Goal: Task Accomplishment & Management: Use online tool/utility

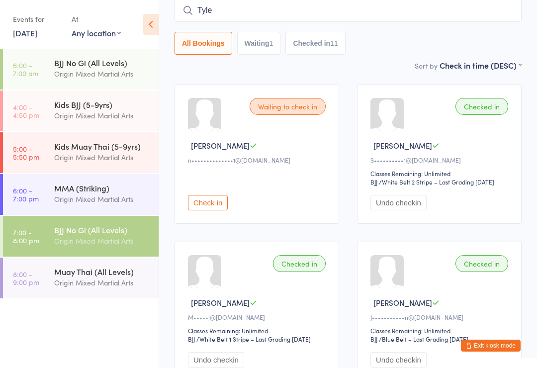
type input "[PERSON_NAME]"
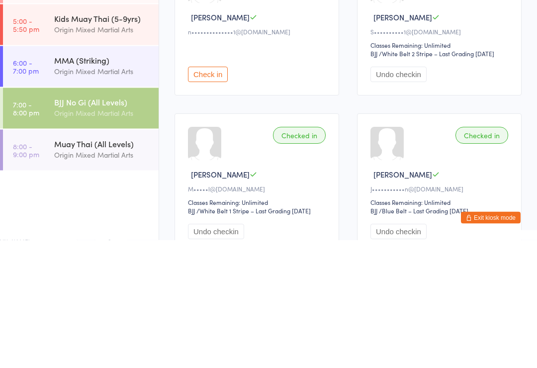
click at [94, 277] on div "Origin Mixed Martial Arts" at bounding box center [102, 282] width 96 height 11
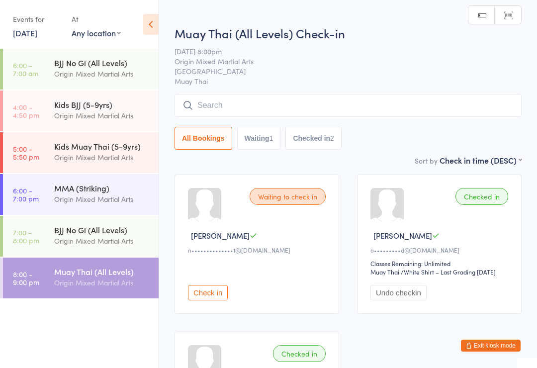
click at [321, 110] on input "search" at bounding box center [348, 105] width 347 height 23
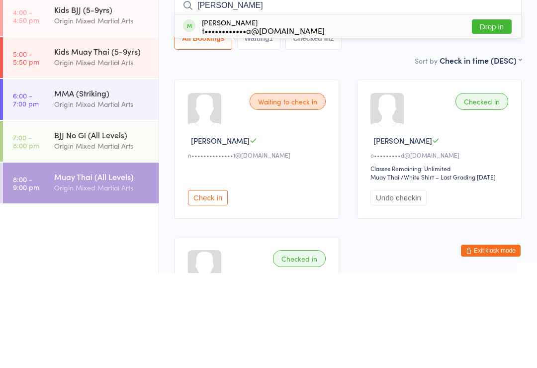
type input "[PERSON_NAME]"
click at [495, 114] on button "Drop in" at bounding box center [492, 121] width 40 height 14
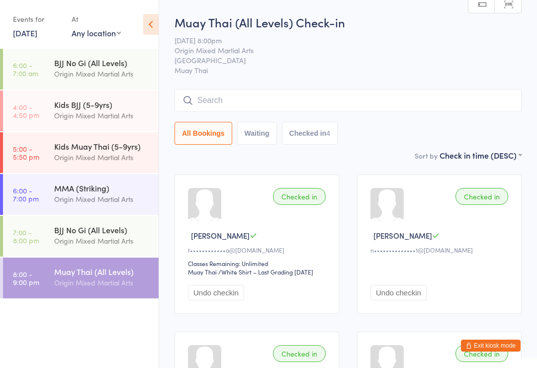
click at [225, 108] on input "search" at bounding box center [348, 100] width 347 height 23
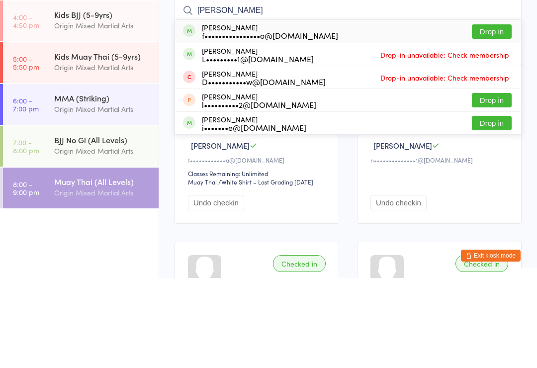
type input "[PERSON_NAME]"
click at [489, 114] on button "Drop in" at bounding box center [492, 121] width 40 height 14
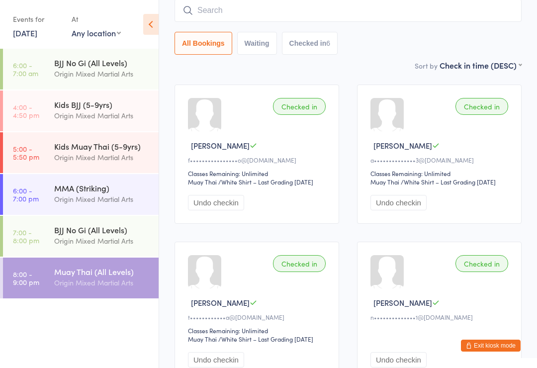
click at [323, 2] on input "search" at bounding box center [348, 10] width 347 height 23
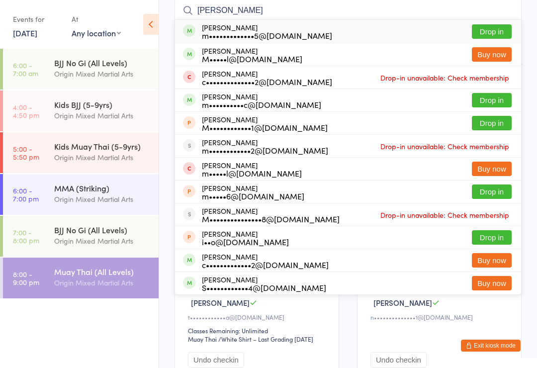
type input "[PERSON_NAME]"
click at [493, 35] on button "Drop in" at bounding box center [492, 31] width 40 height 14
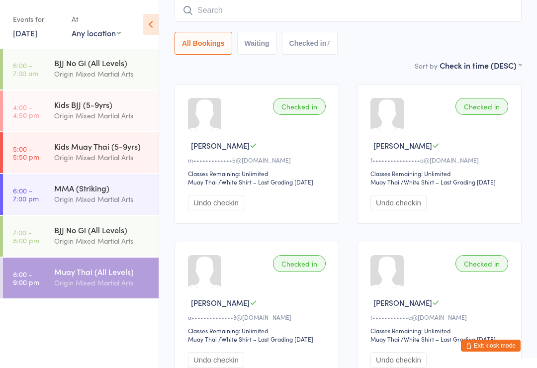
click at [29, 236] on time "7:00 - 8:00 pm" at bounding box center [26, 236] width 26 height 16
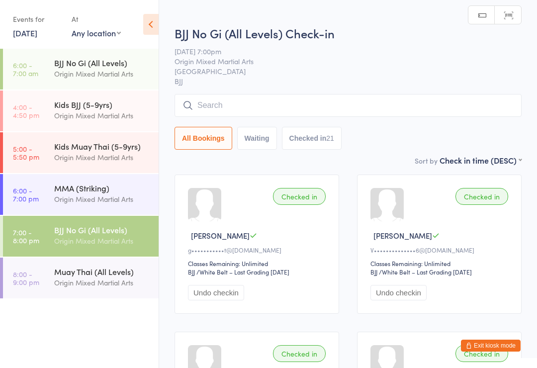
click at [220, 104] on input "search" at bounding box center [348, 105] width 347 height 23
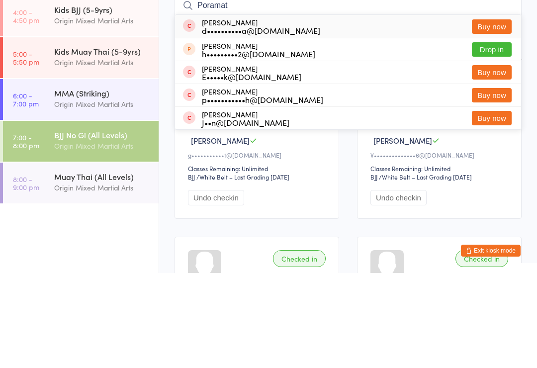
type input "Poramath"
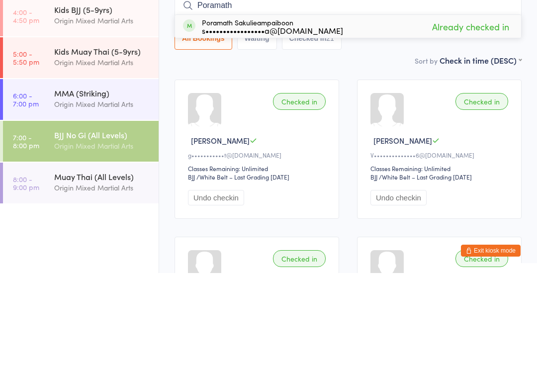
click at [51, 174] on link "6:00 - 7:00 pm MMA (Striking) Origin Mixed Martial Arts" at bounding box center [81, 194] width 156 height 41
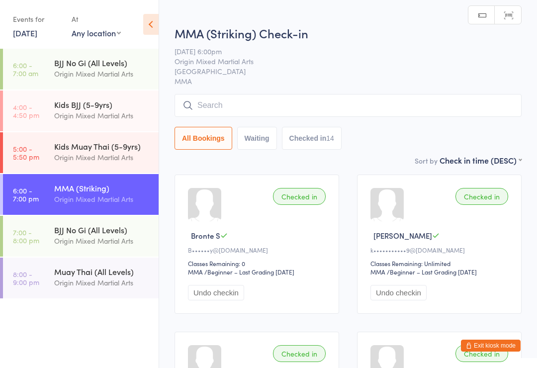
click at [50, 291] on link "8:00 - 9:00 pm Muay Thai (All Levels) Origin Mixed Martial Arts" at bounding box center [81, 278] width 156 height 41
